Goal: Transaction & Acquisition: Book appointment/travel/reservation

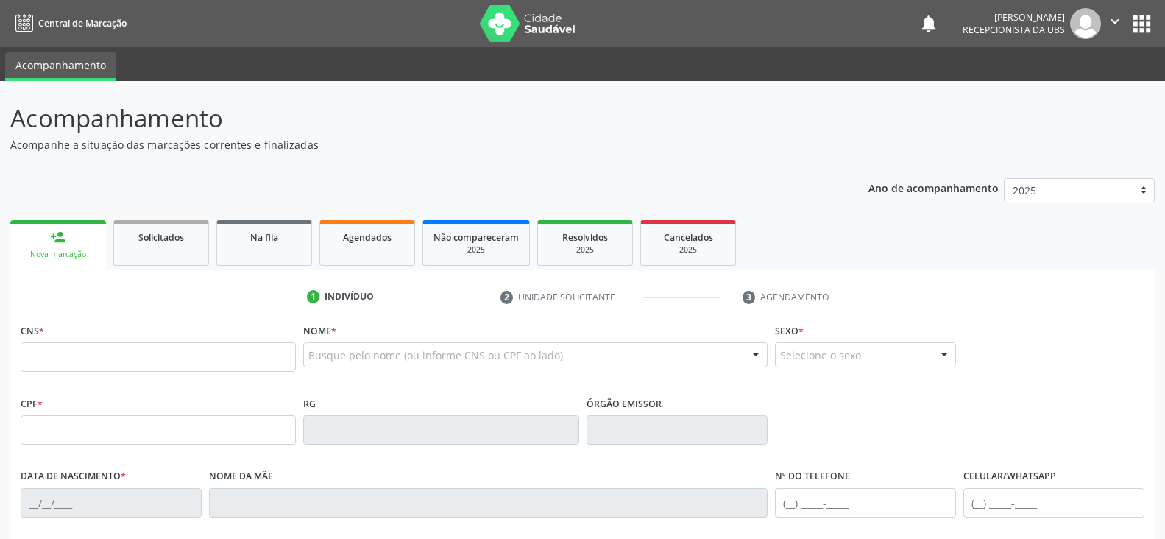
click at [116, 364] on input "text" at bounding box center [158, 356] width 275 height 29
type input "703 0068 9734 6275"
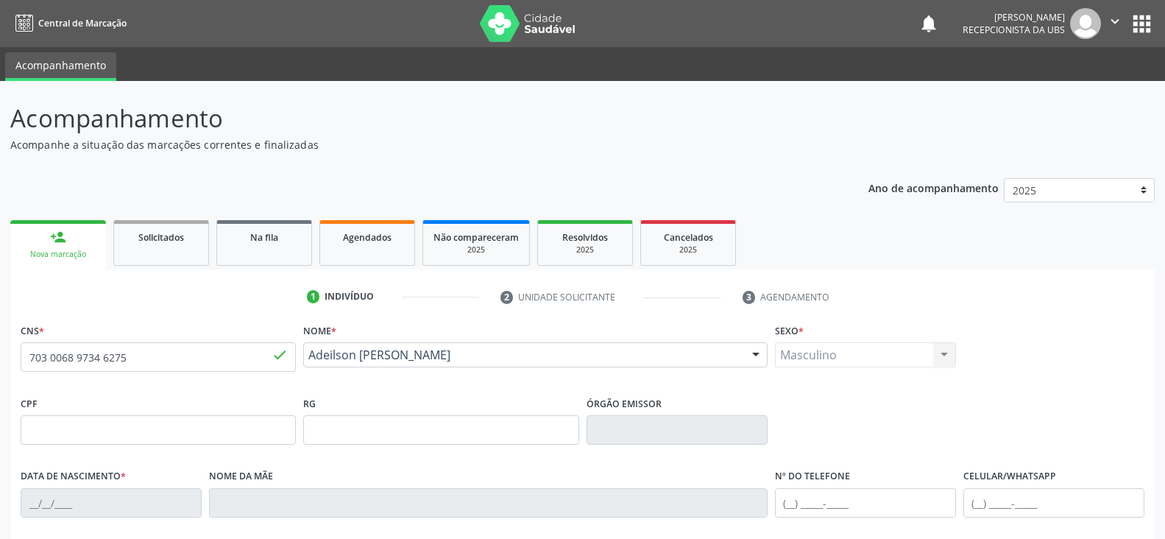
type input "[DATE]"
type input "Ines [PERSON_NAME]"
type input "[PHONE_NUMBER]"
type input "154"
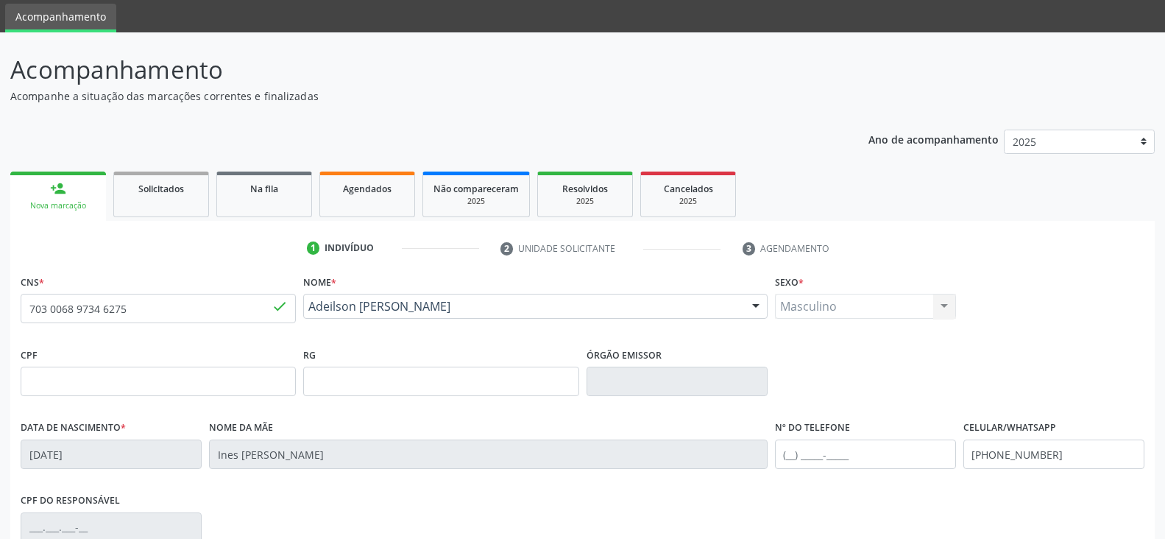
scroll to position [74, 0]
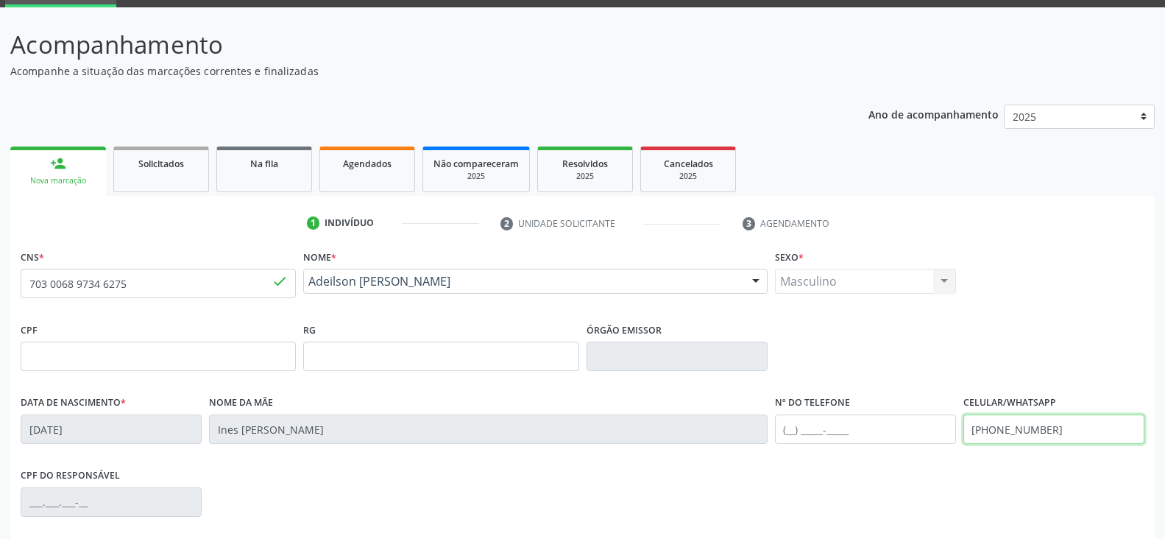
click at [1064, 435] on input "[PHONE_NUMBER]" at bounding box center [1053, 428] width 181 height 29
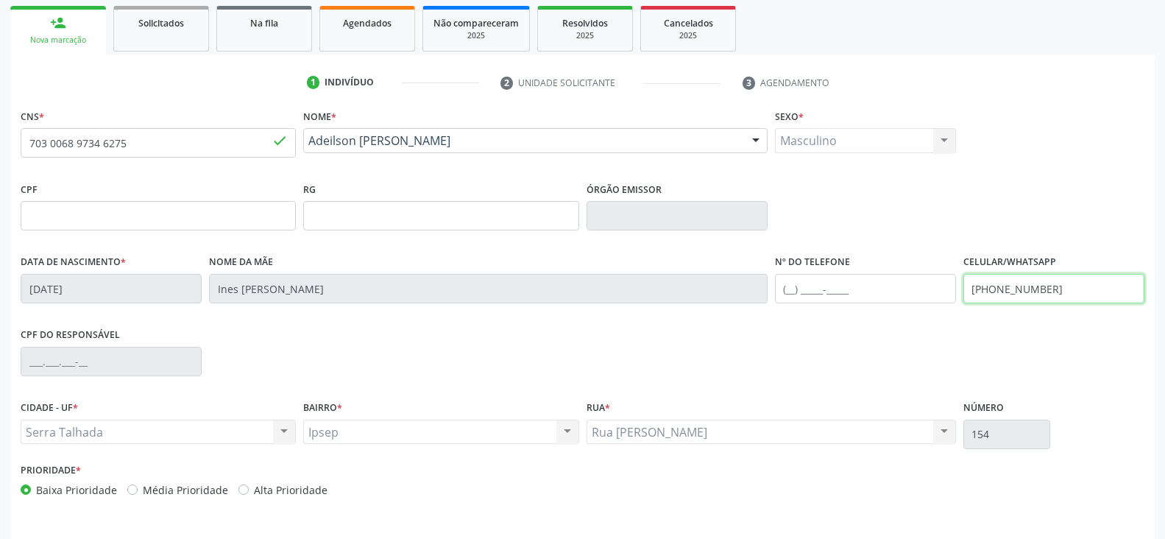
scroll to position [259, 0]
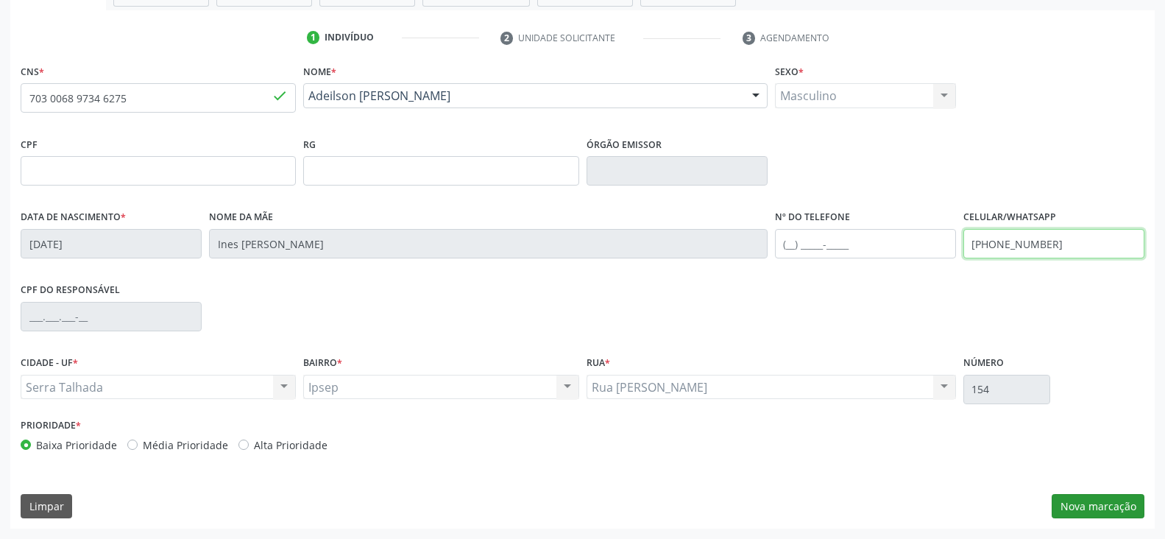
type input "[PHONE_NUMBER]"
click at [1092, 508] on button "Nova marcação" at bounding box center [1098, 506] width 93 height 25
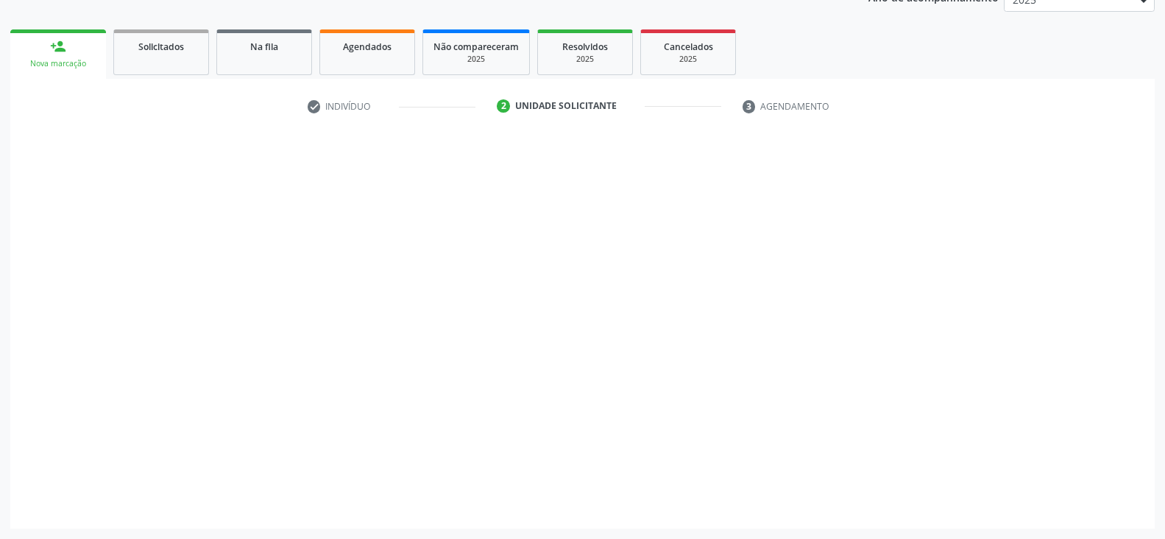
scroll to position [191, 0]
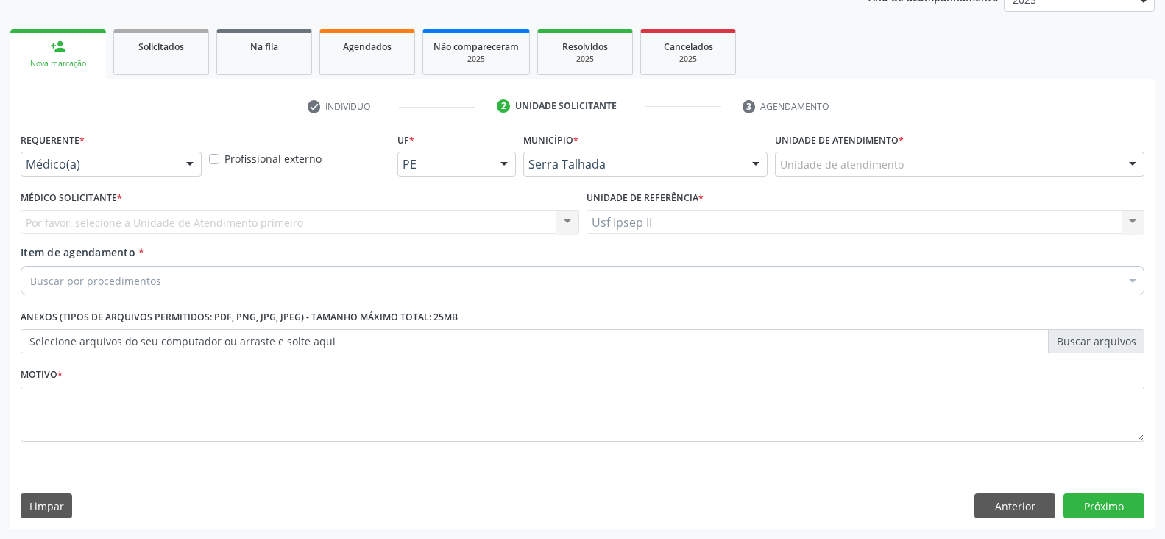
click at [30, 285] on input "Item de agendamento *" at bounding box center [30, 280] width 0 height 29
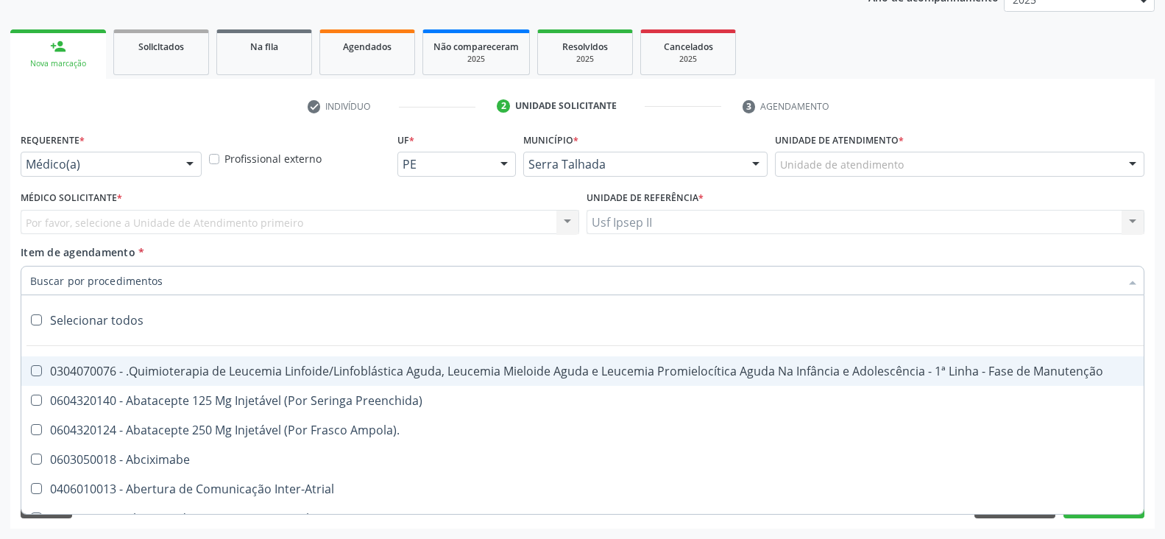
click at [105, 285] on input "Item de agendamento *" at bounding box center [575, 280] width 1090 height 29
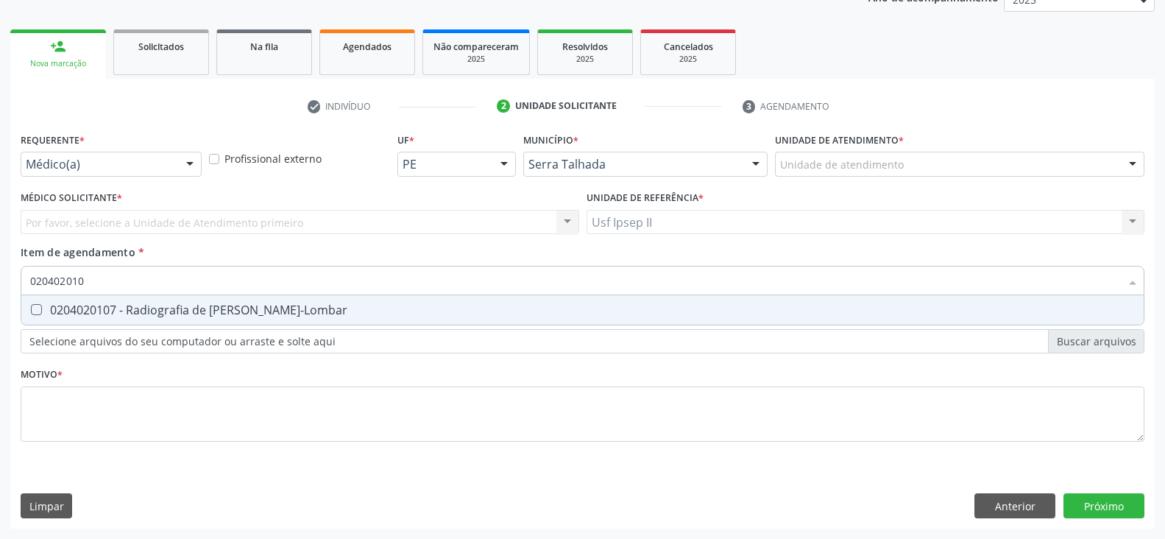
type input "0204020107"
click at [151, 313] on div "0204020107 - Radiografia de [PERSON_NAME]-Lombar" at bounding box center [582, 310] width 1105 height 12
checkbox Toraco-Lombar "true"
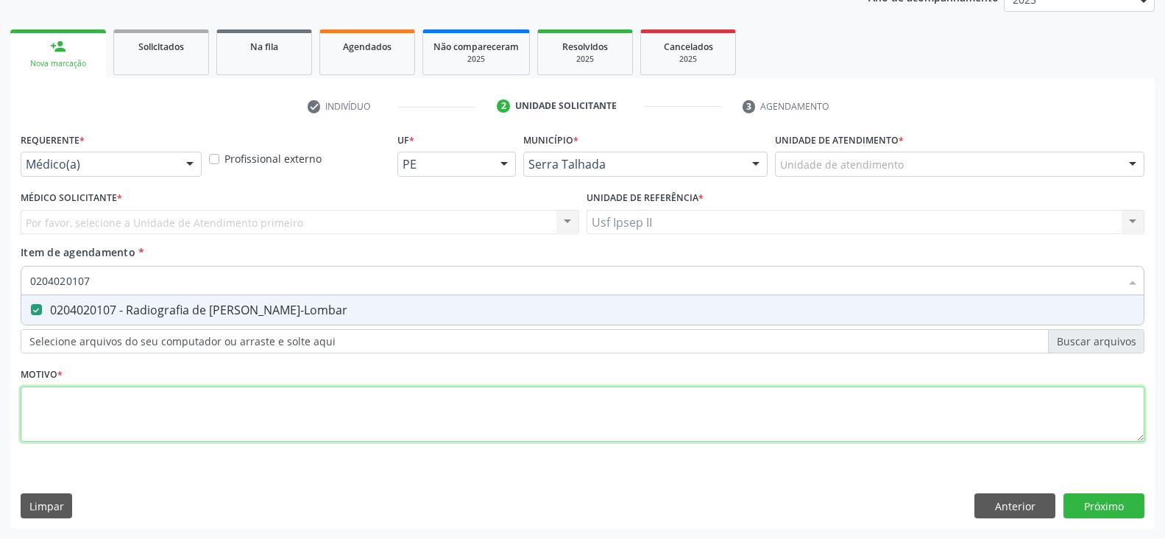
click at [106, 431] on div "Requerente * Médico(a) Médico(a) Enfermeiro(a) Paciente Nenhum resultado encont…" at bounding box center [583, 295] width 1124 height 333
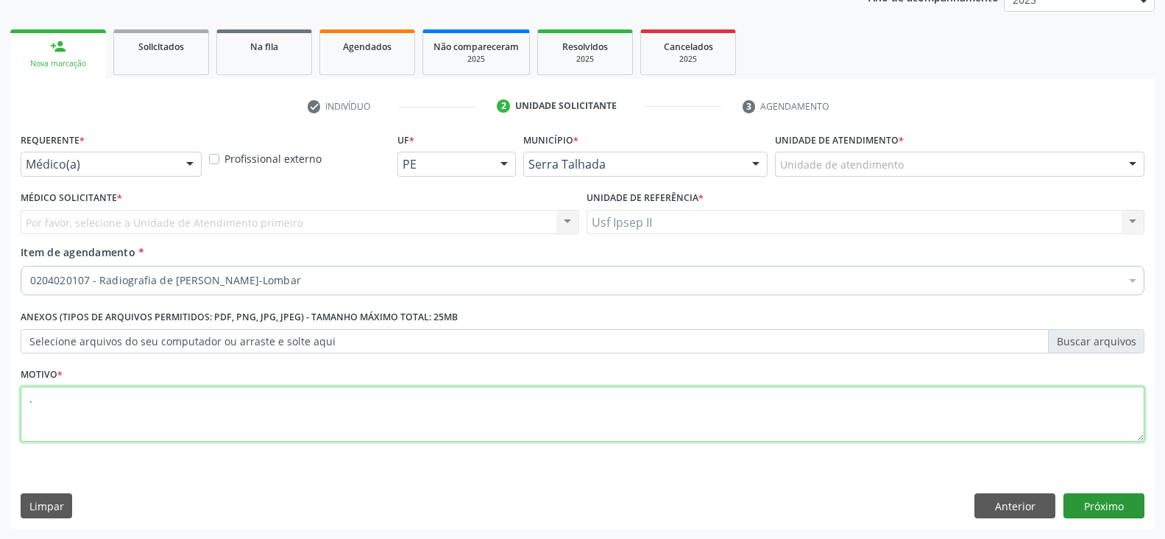
type textarea "."
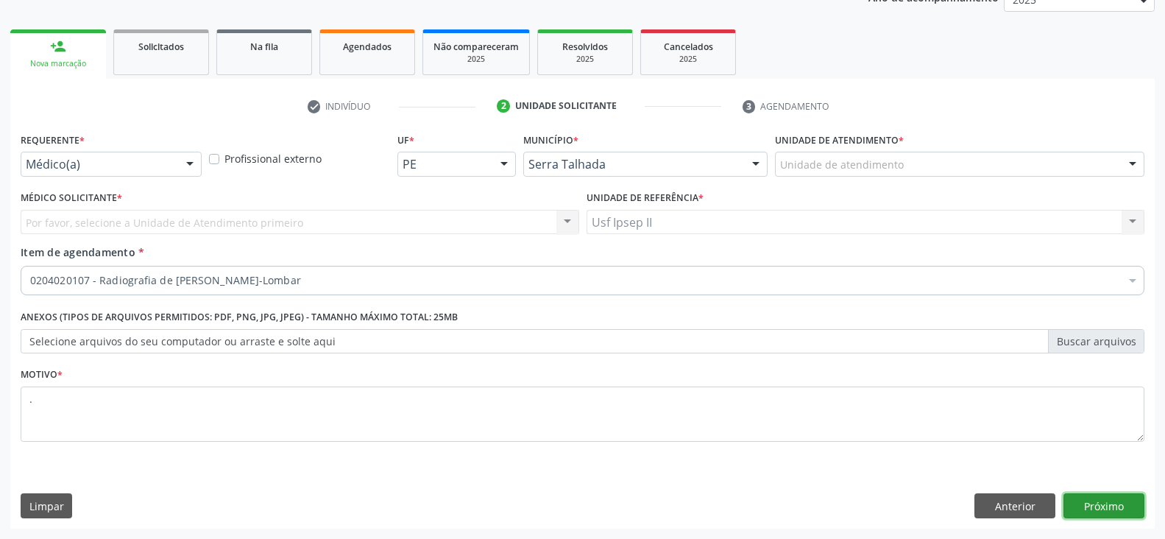
click at [1119, 503] on button "Próximo" at bounding box center [1104, 505] width 81 height 25
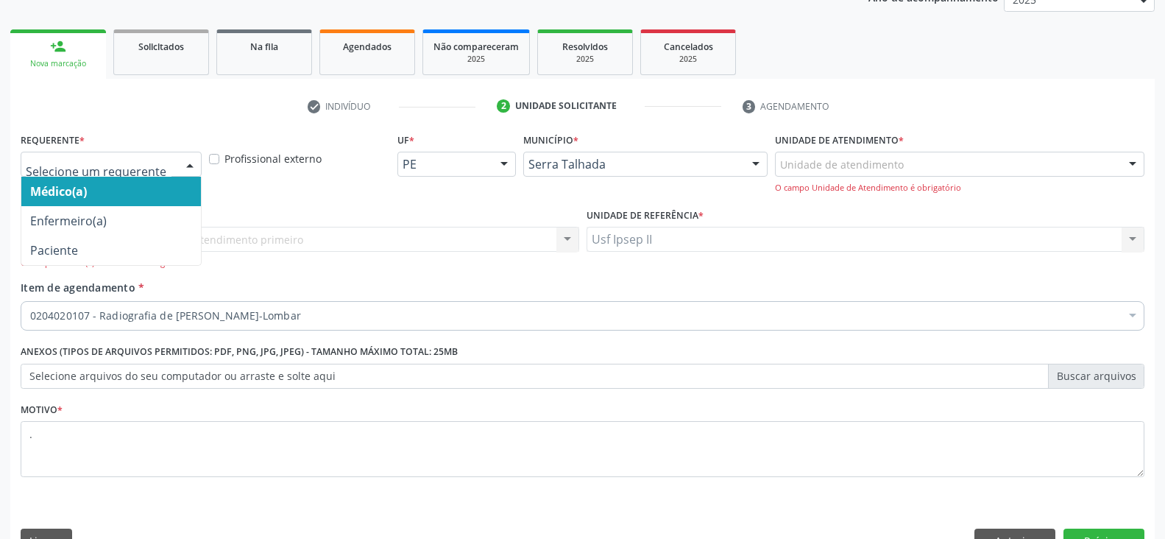
click at [180, 162] on div at bounding box center [190, 164] width 22 height 25
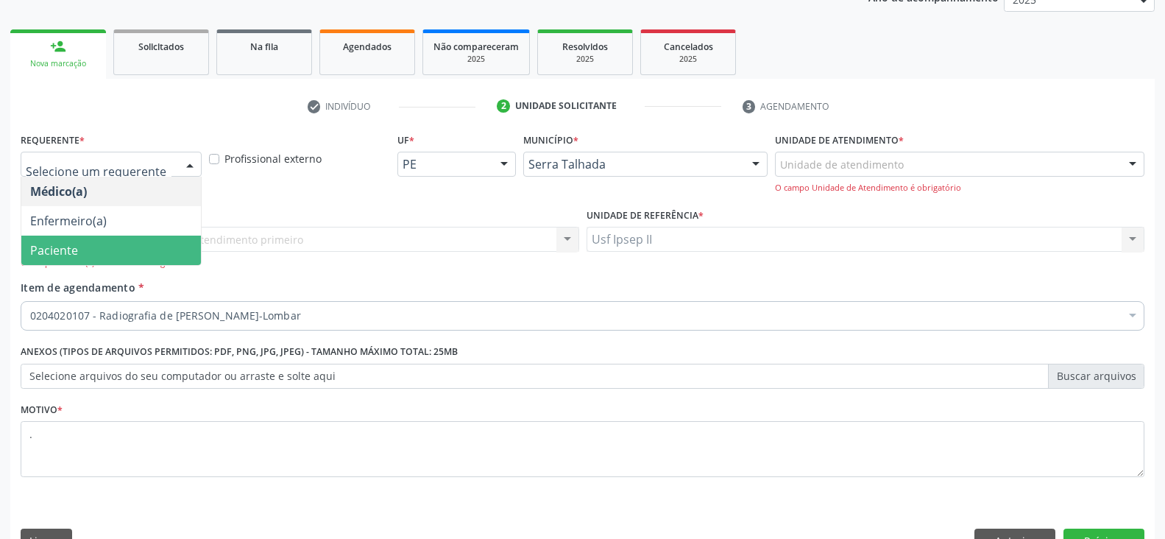
click at [70, 248] on span "Paciente" at bounding box center [54, 250] width 48 height 16
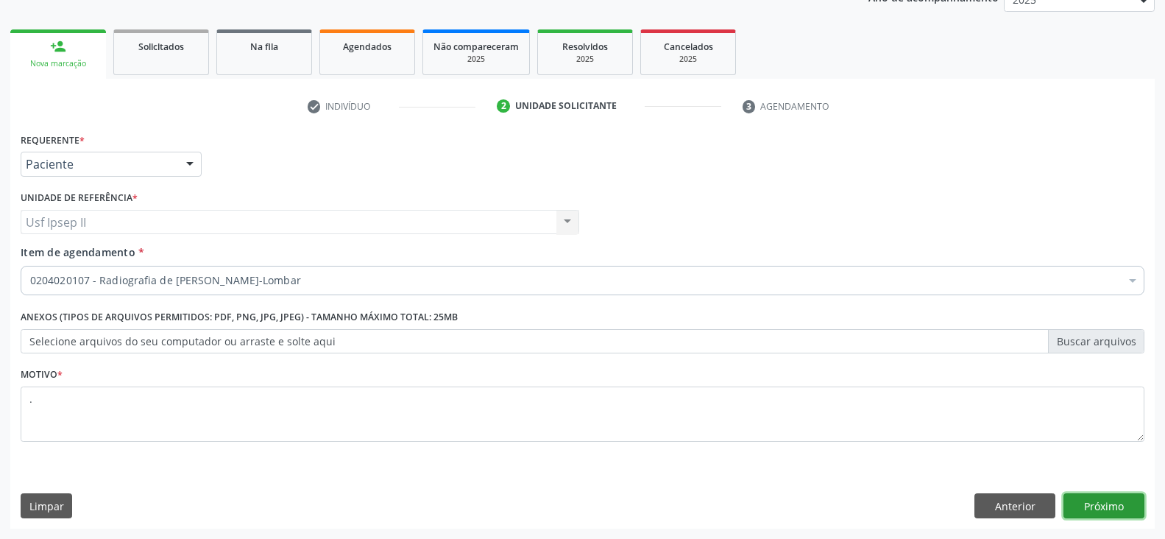
click at [1102, 502] on button "Próximo" at bounding box center [1104, 505] width 81 height 25
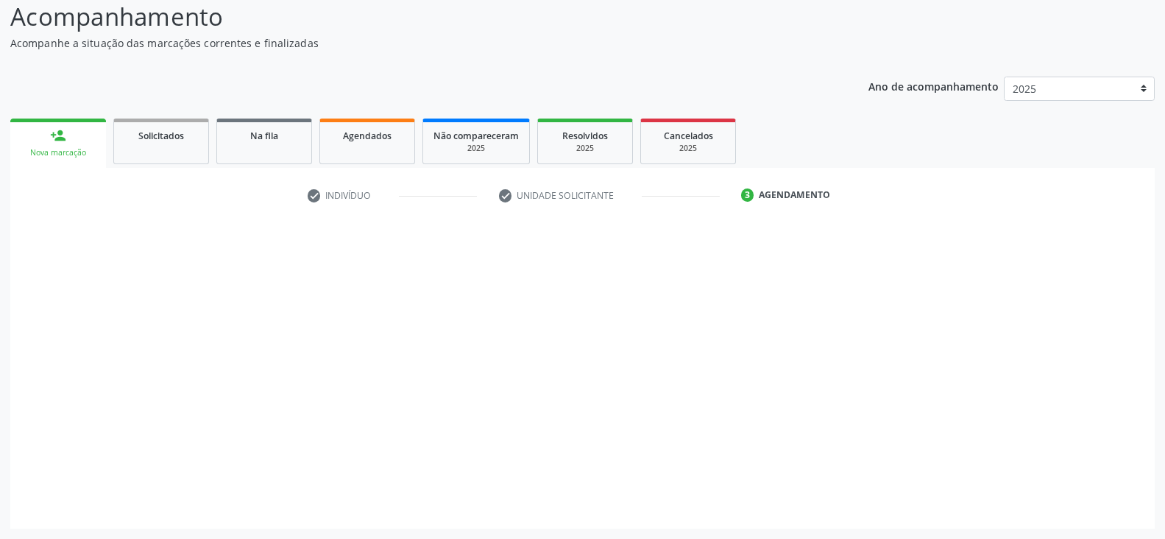
scroll to position [102, 0]
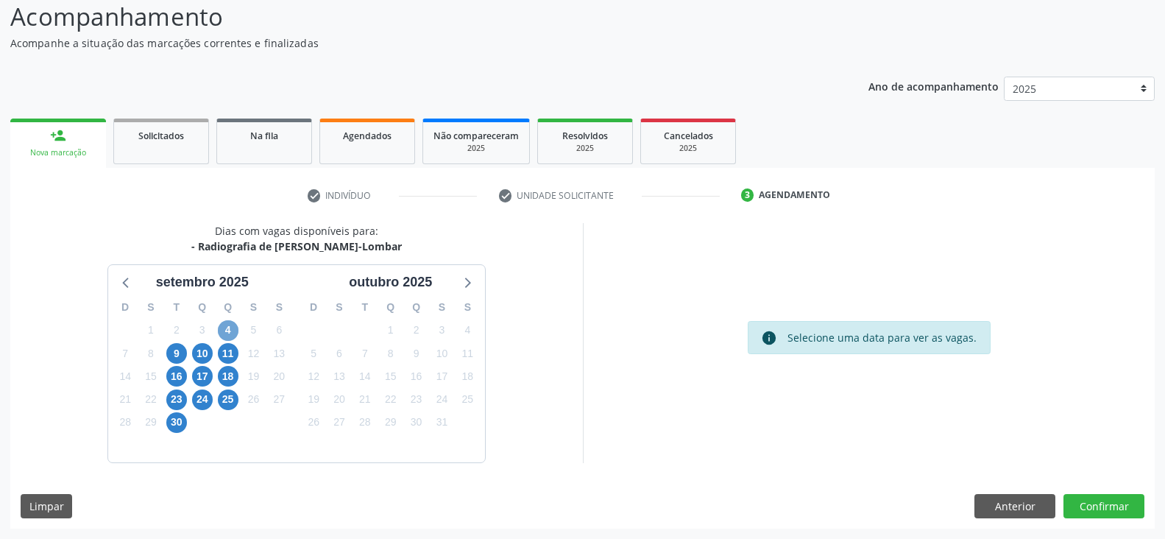
click at [222, 330] on span "4" at bounding box center [228, 330] width 21 height 21
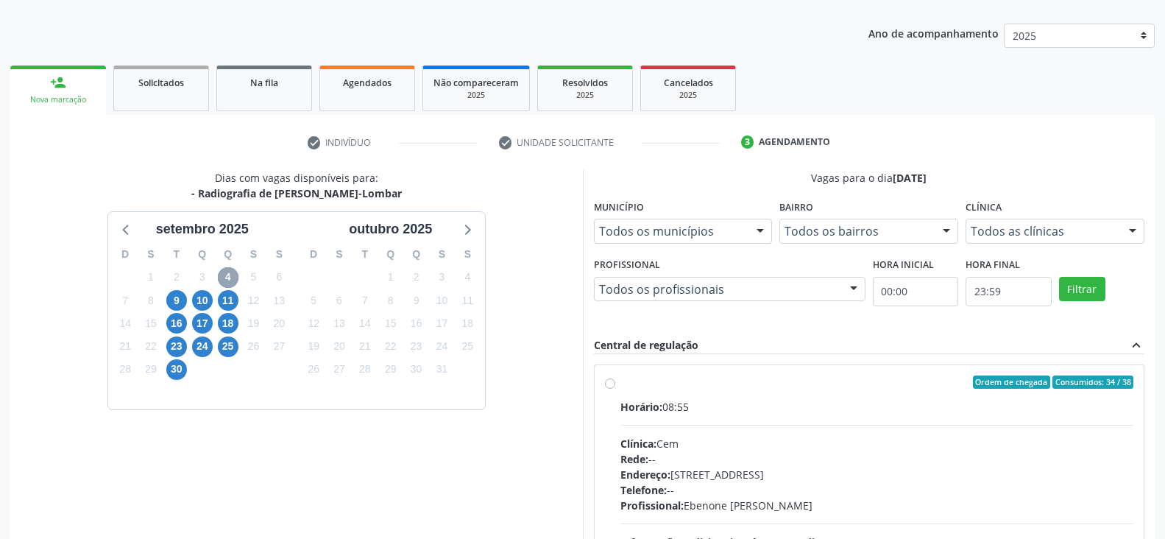
scroll to position [249, 0]
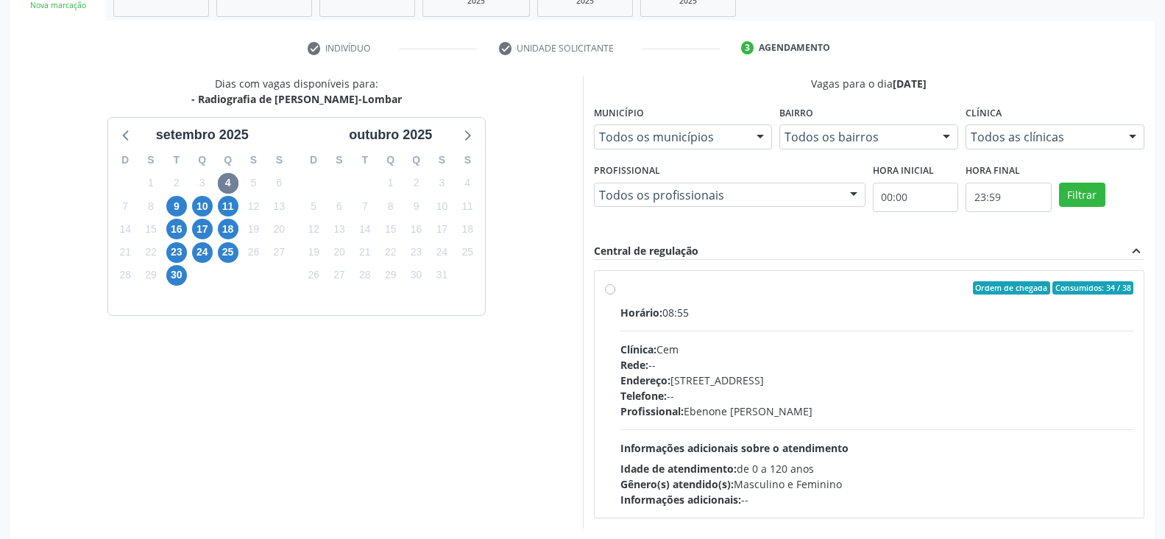
click at [609, 294] on div "Ordem de chegada Consumidos: 34 / 38 Horário: 08:55 Clínica: Cem Rede: -- Ender…" at bounding box center [869, 394] width 529 height 226
radio input "true"
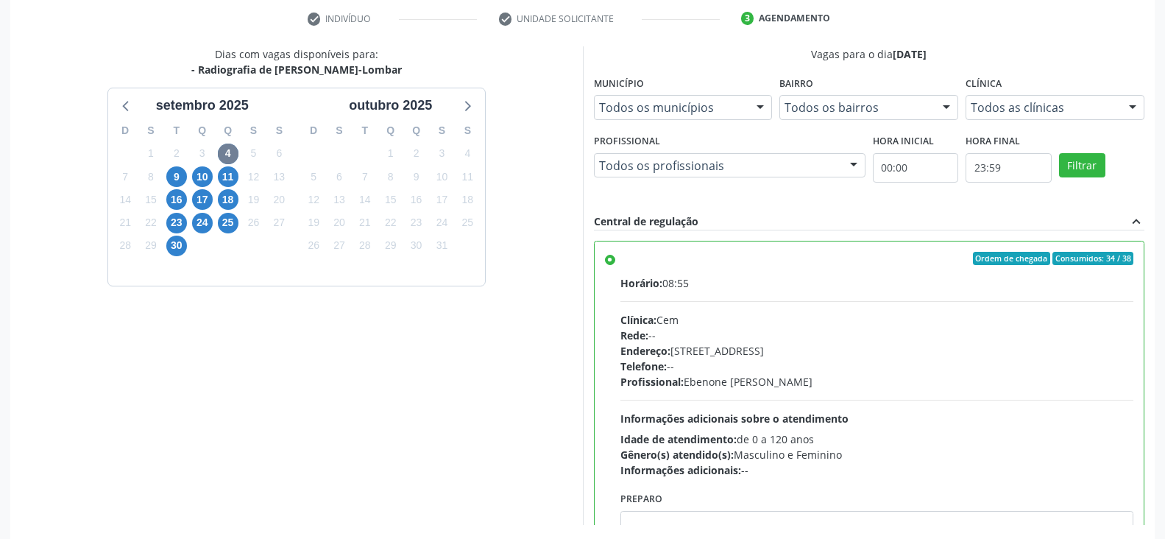
scroll to position [341, 0]
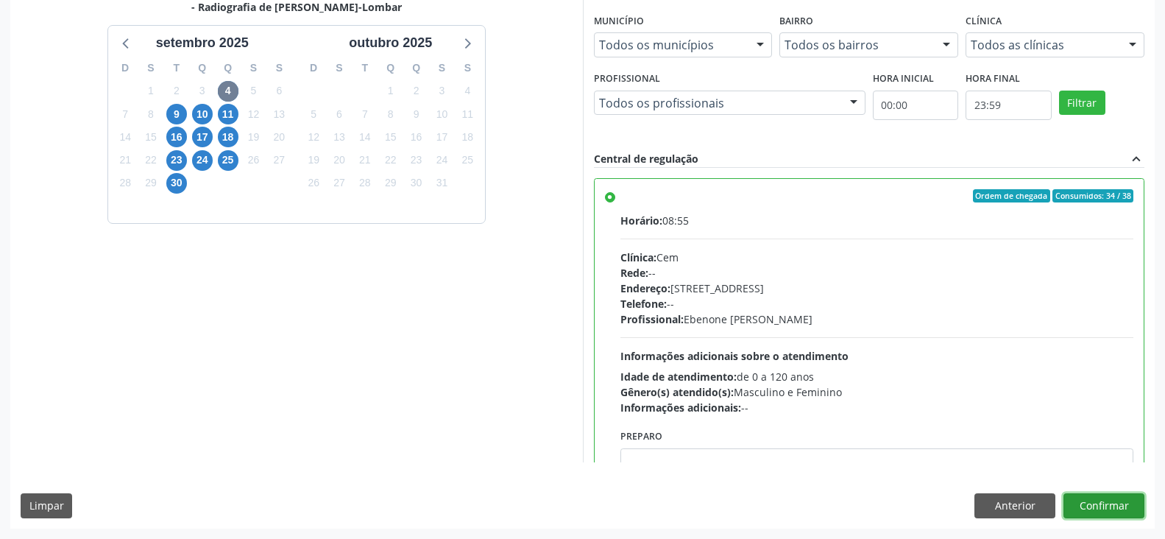
click at [1119, 509] on button "Confirmar" at bounding box center [1104, 505] width 81 height 25
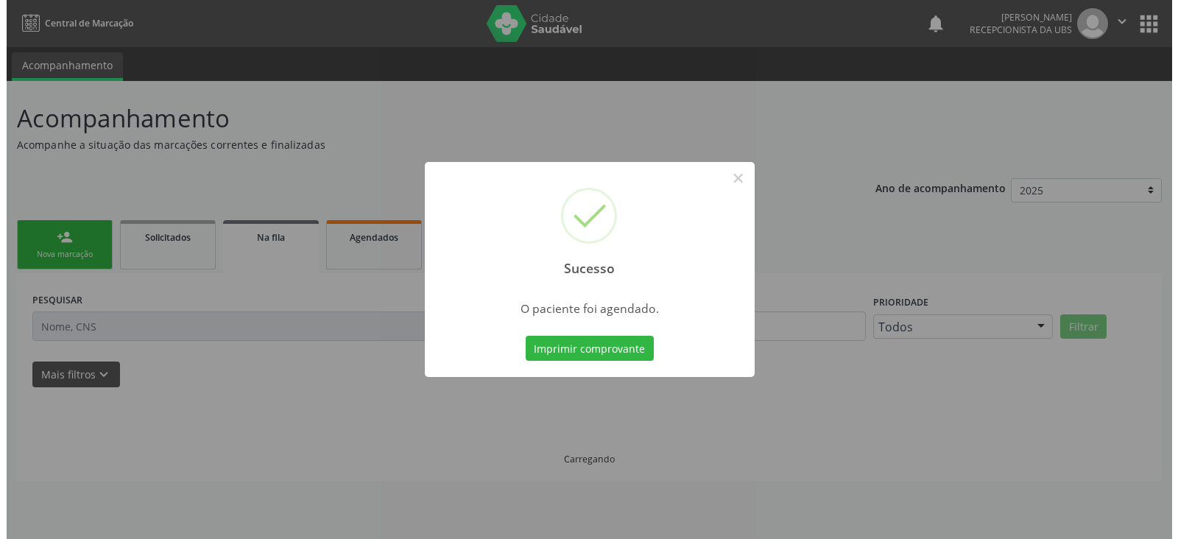
scroll to position [0, 0]
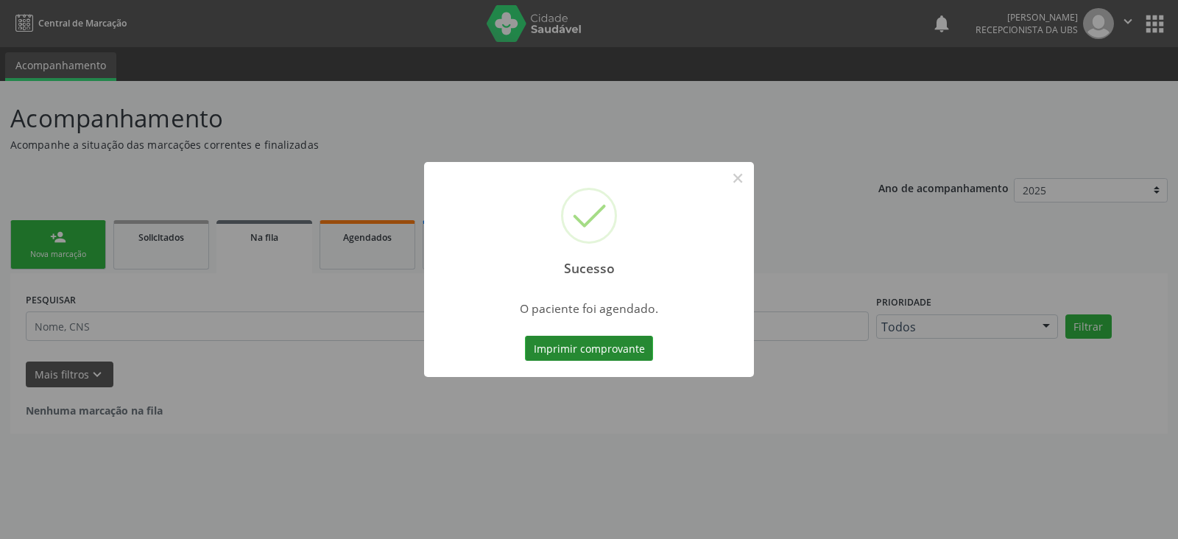
click at [594, 351] on button "Imprimir comprovante" at bounding box center [589, 348] width 128 height 25
